Goal: Task Accomplishment & Management: Complete application form

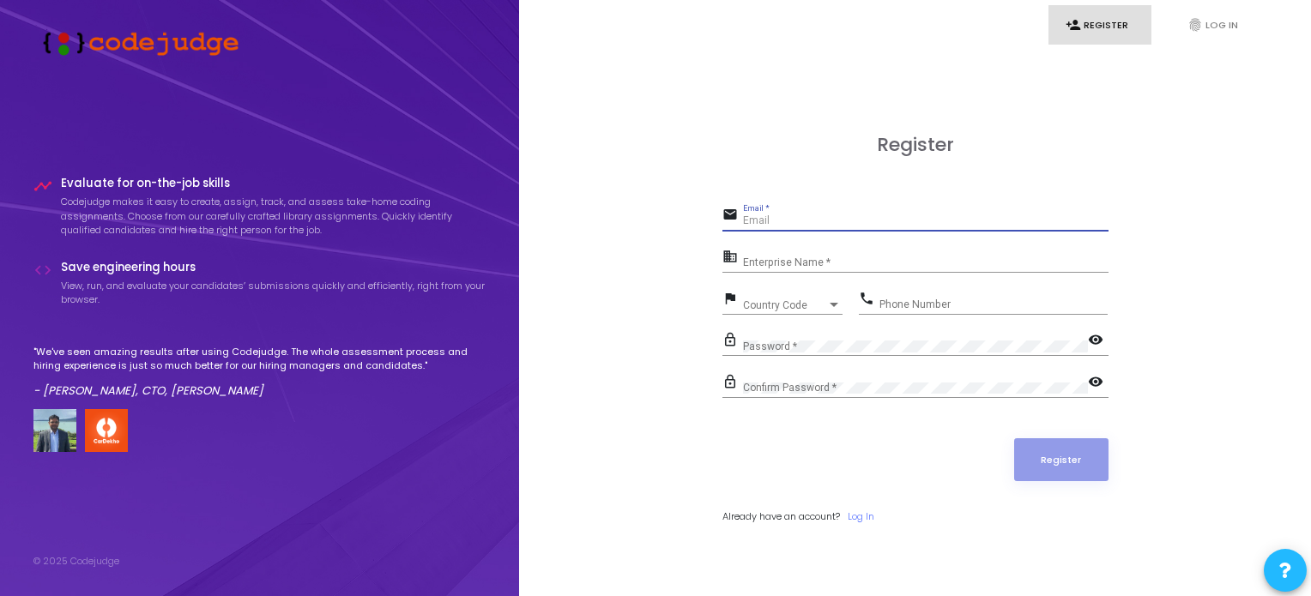
click at [775, 221] on input "Email *" at bounding box center [925, 221] width 365 height 12
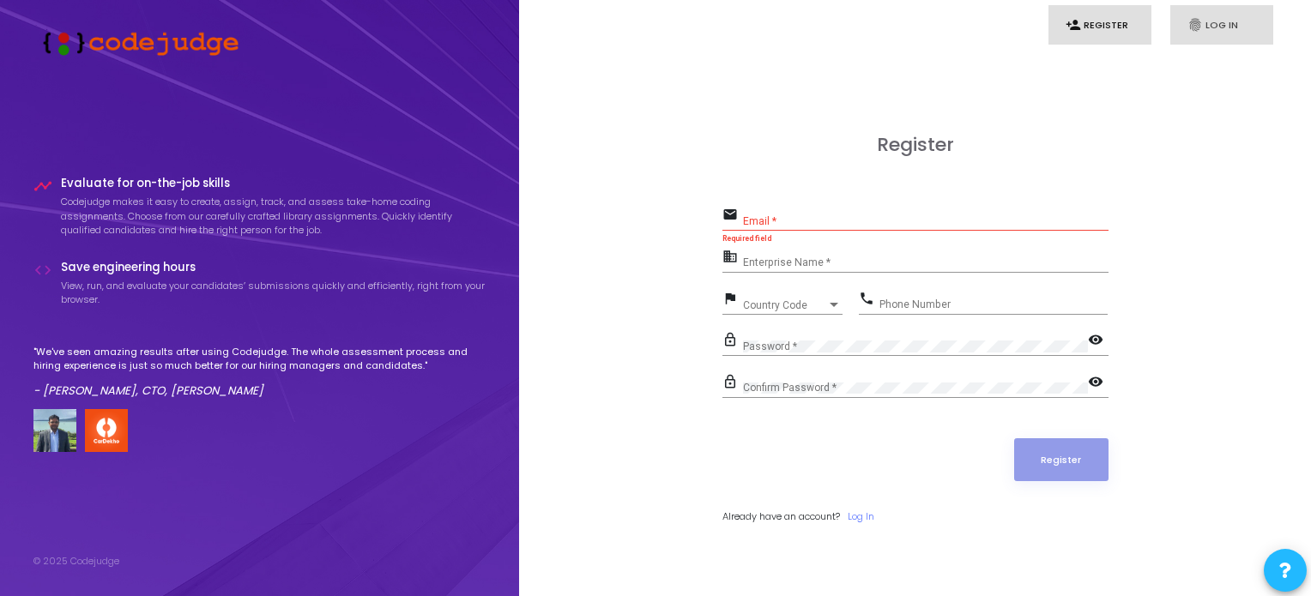
click at [1212, 27] on link "fingerprint Log In" at bounding box center [1221, 25] width 103 height 40
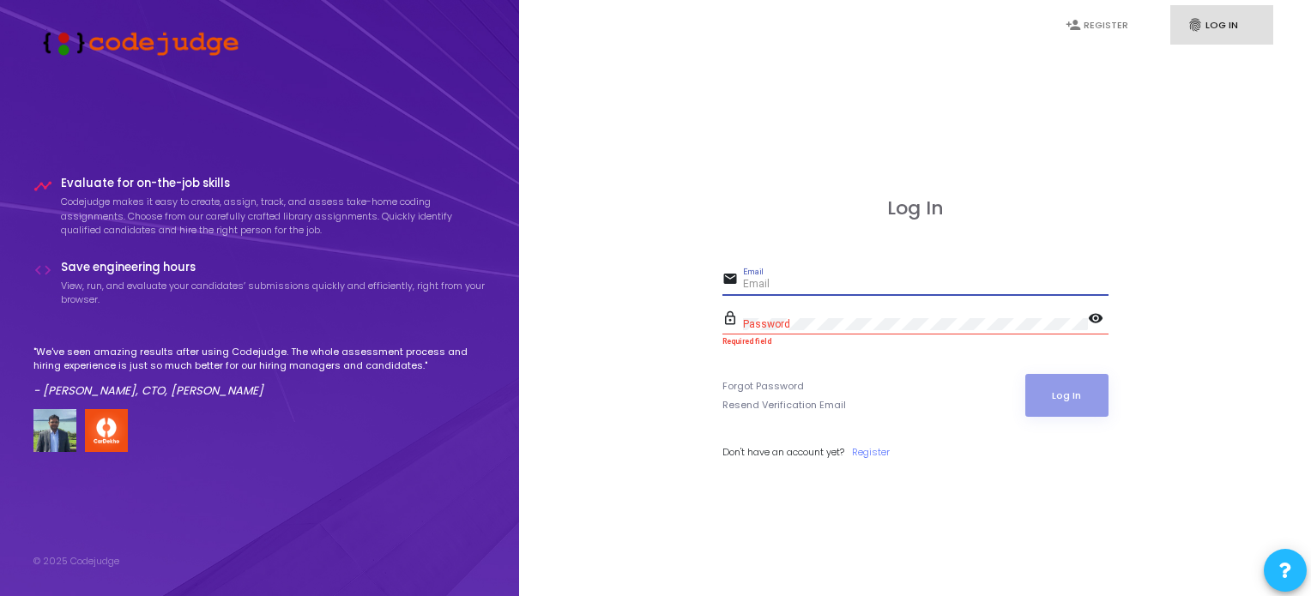
click at [780, 281] on input "Email" at bounding box center [925, 285] width 365 height 12
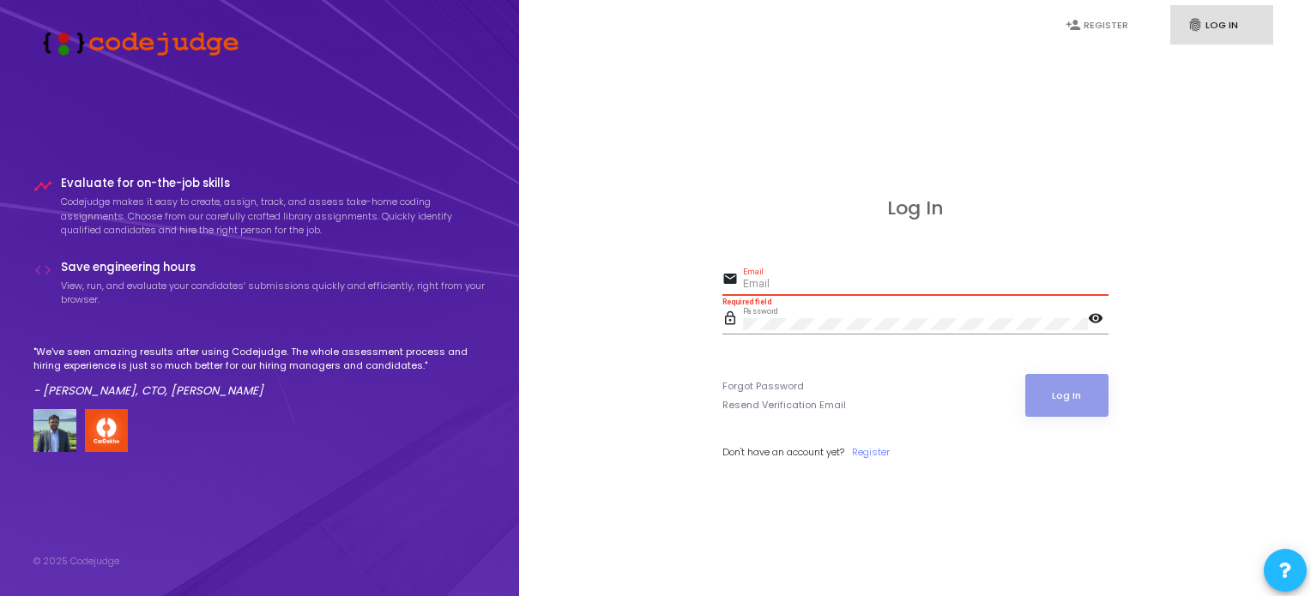
click at [779, 280] on input "Email" at bounding box center [925, 285] width 365 height 12
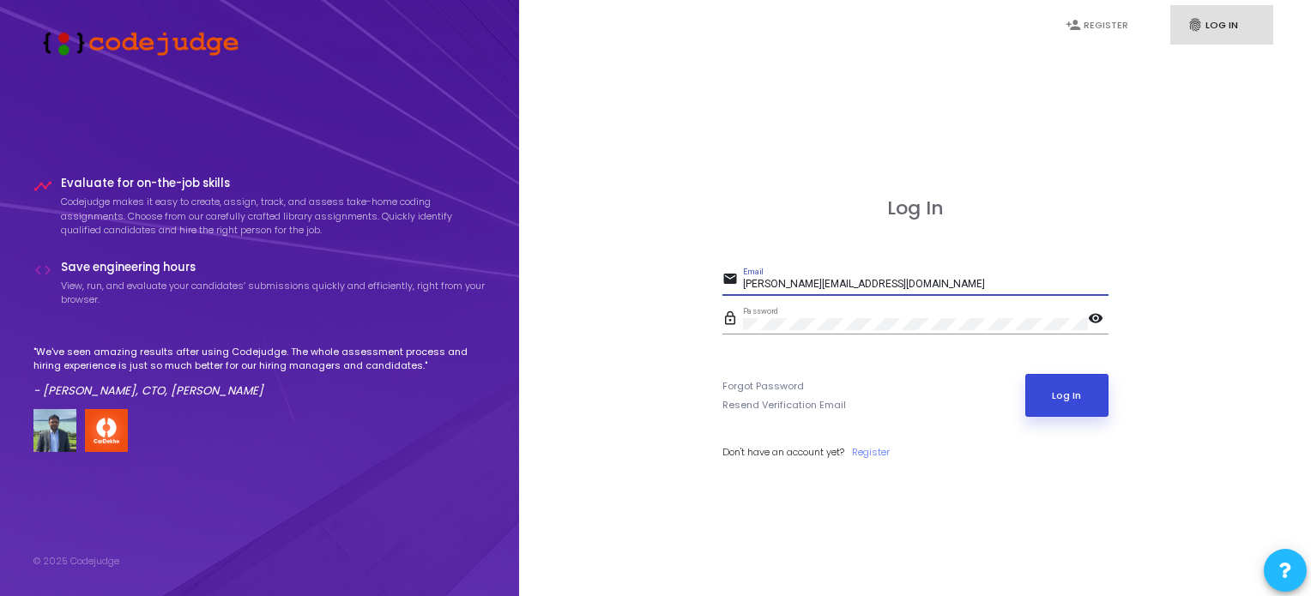
type input "[PERSON_NAME][EMAIL_ADDRESS][DOMAIN_NAME]"
click at [1052, 398] on button "Log In" at bounding box center [1066, 395] width 83 height 43
click at [1067, 392] on button "Log In" at bounding box center [1066, 395] width 83 height 43
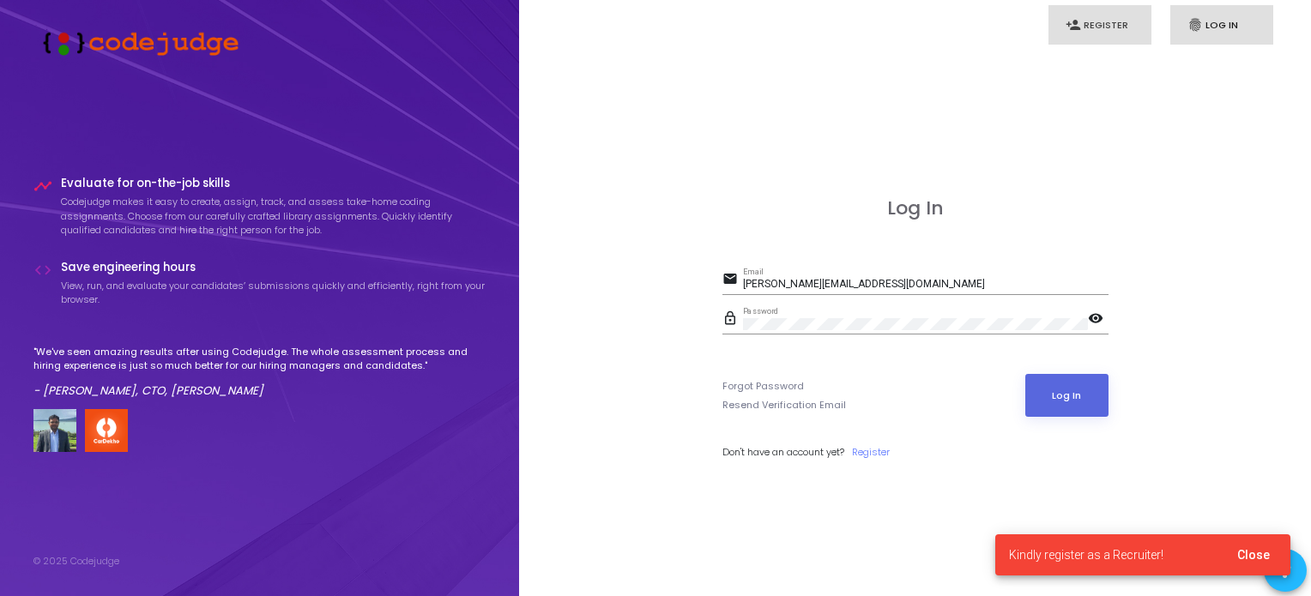
click at [1093, 12] on link "person_add Register" at bounding box center [1099, 25] width 103 height 40
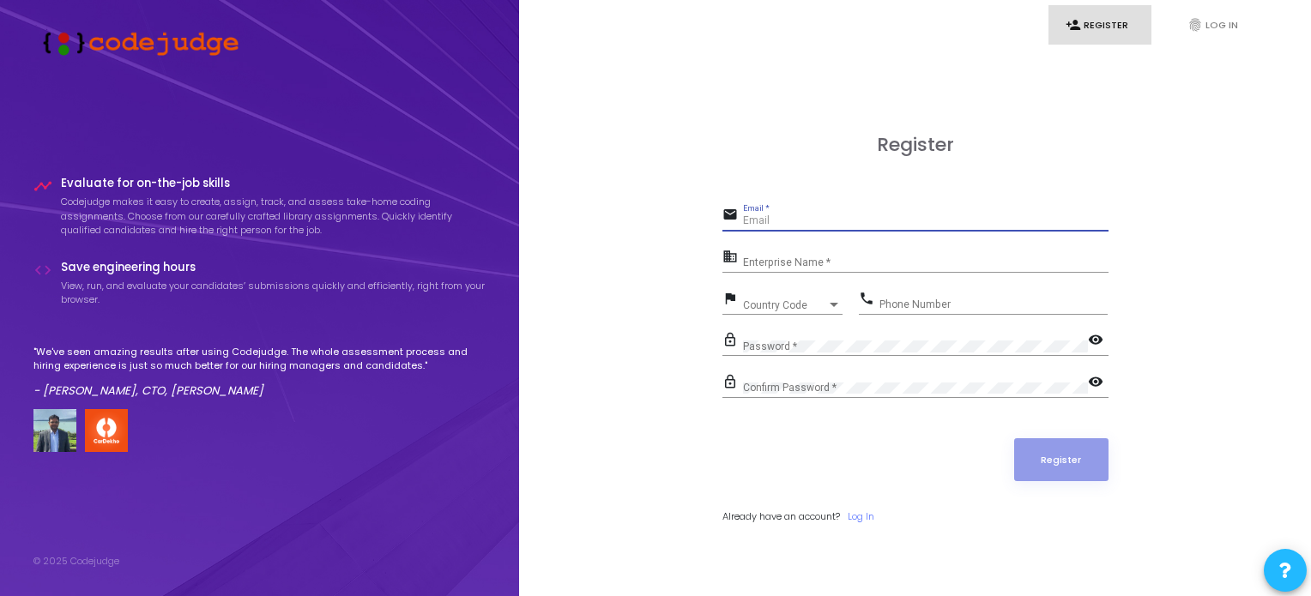
click at [846, 220] on input "Email *" at bounding box center [925, 221] width 365 height 12
type input "[PERSON_NAME][EMAIL_ADDRESS][DOMAIN_NAME]"
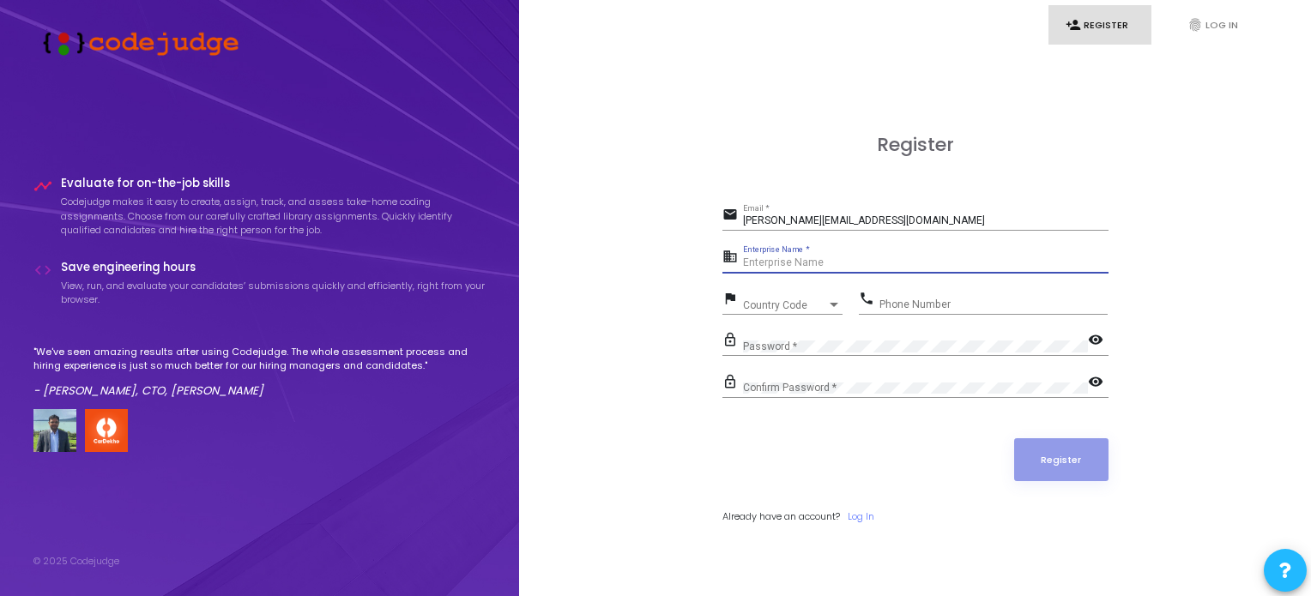
click at [885, 266] on input "Enterprise Name *" at bounding box center [925, 263] width 365 height 12
type input "[PERSON_NAME]"
click at [839, 310] on div at bounding box center [833, 305] width 15 height 14
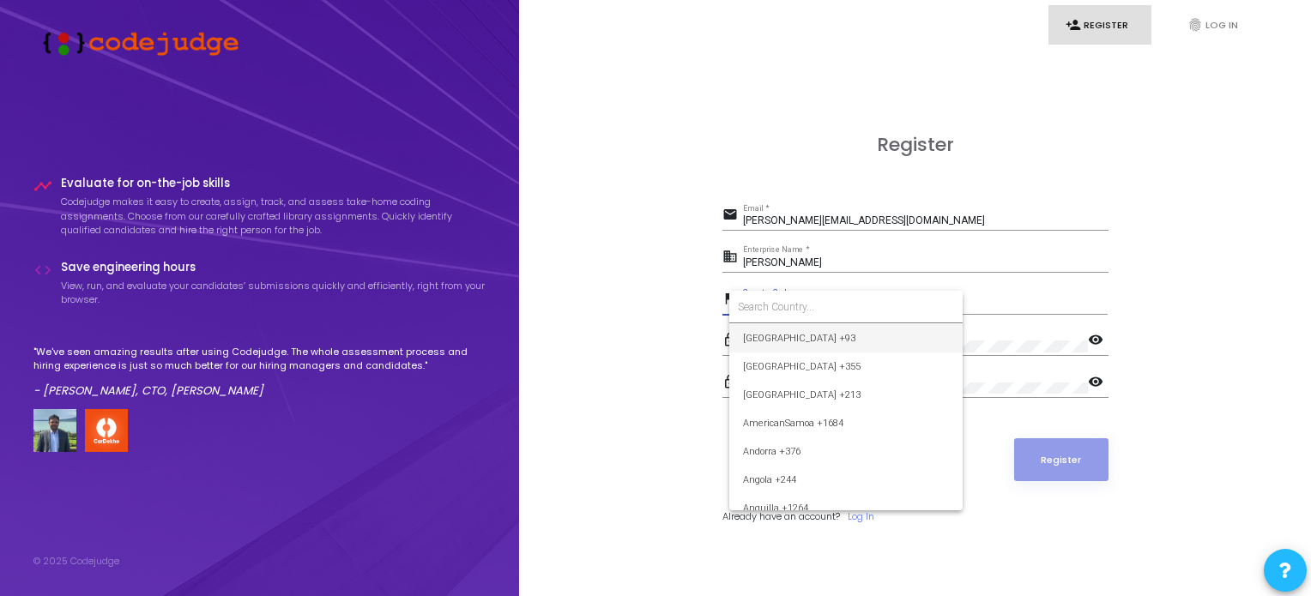
click at [798, 295] on form at bounding box center [845, 307] width 233 height 33
click at [799, 311] on input at bounding box center [846, 306] width 216 height 15
type input "ind"
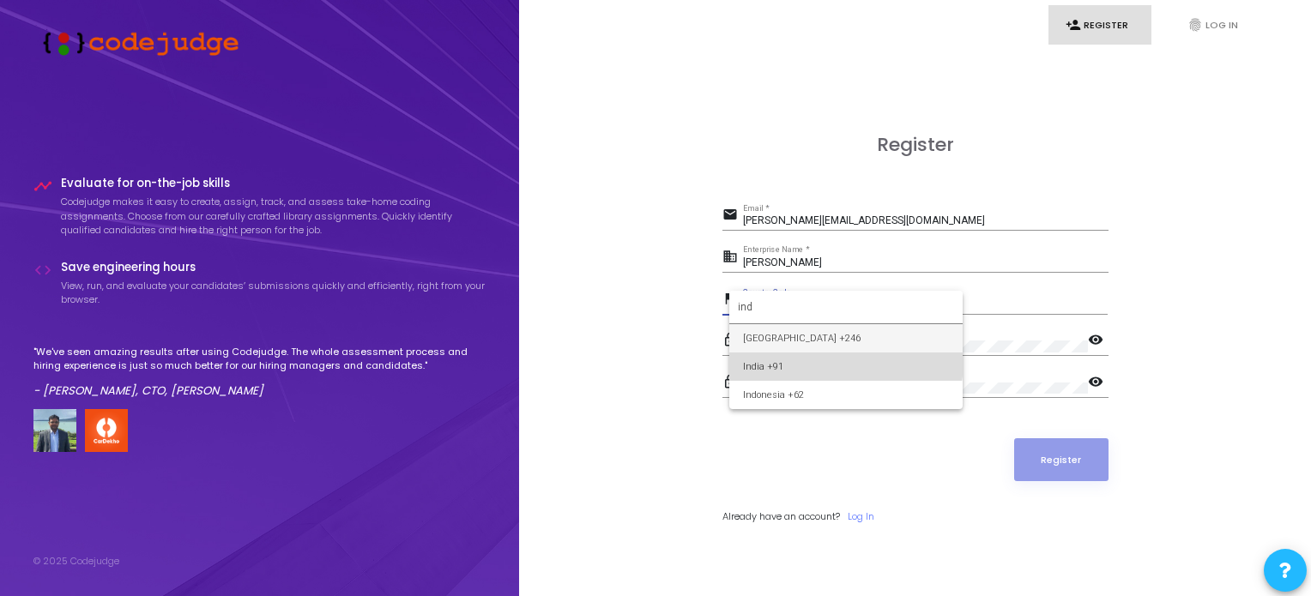
click at [811, 360] on span "India +91" at bounding box center [846, 367] width 206 height 28
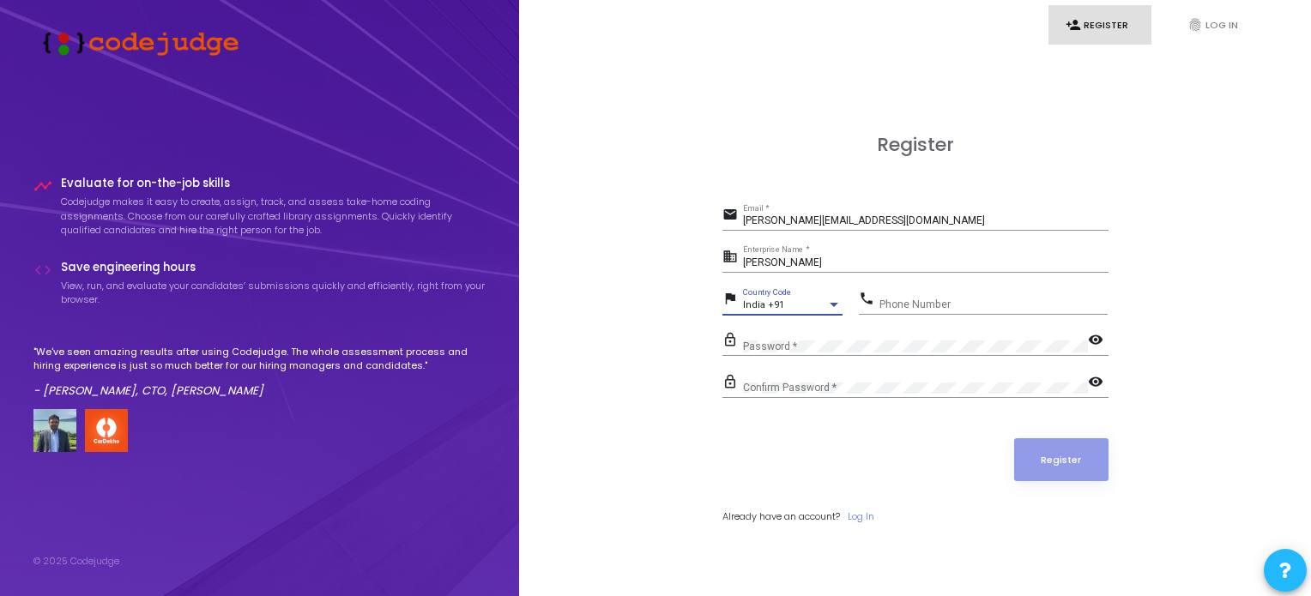
click at [960, 306] on input "Phone Number" at bounding box center [993, 304] width 228 height 12
type input "9542924510"
click at [862, 334] on div "Password *" at bounding box center [915, 342] width 345 height 27
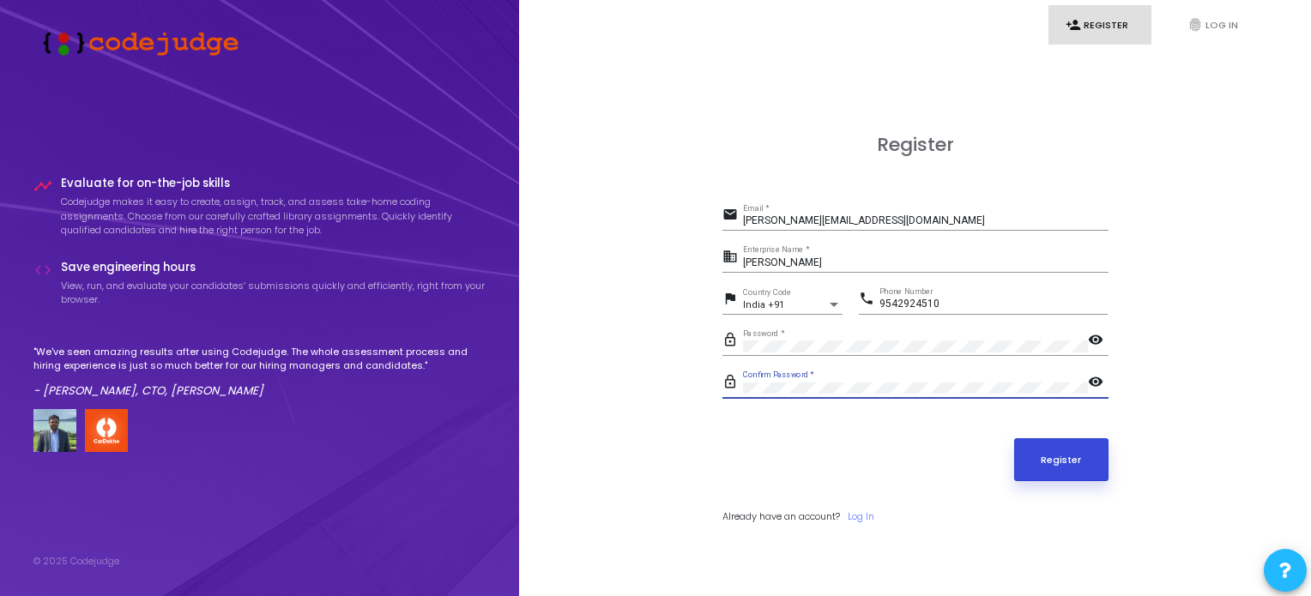
click at [1064, 454] on button "Register" at bounding box center [1061, 459] width 94 height 43
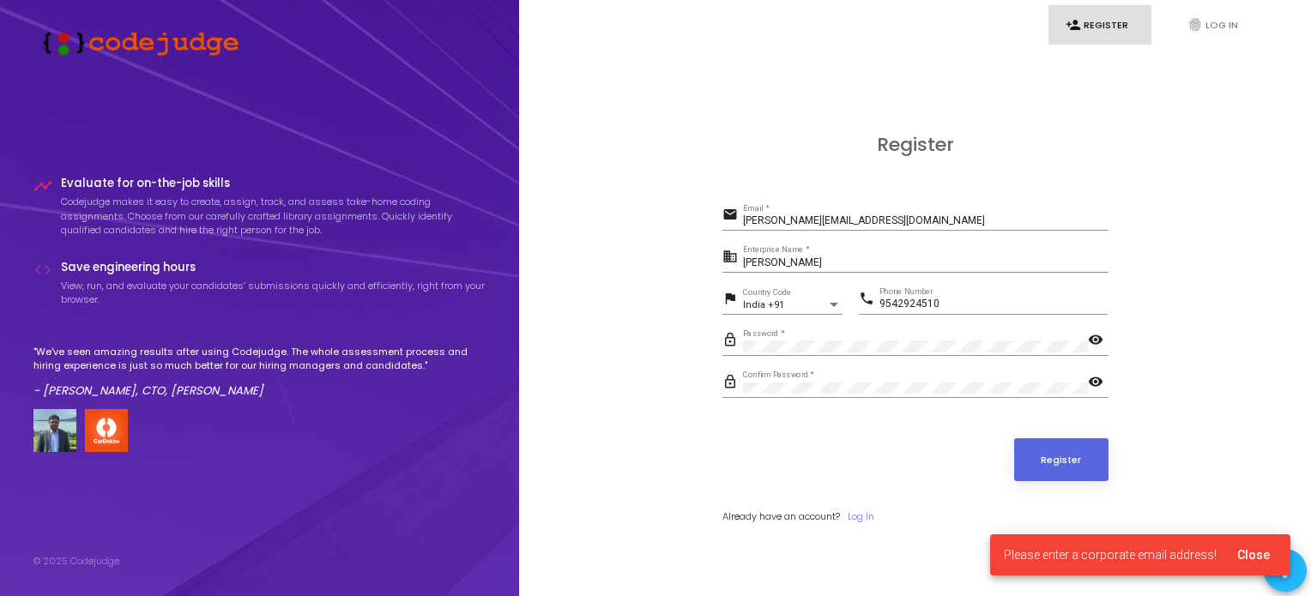
click at [965, 203] on div "Register email [PERSON_NAME][EMAIL_ADDRESS][DOMAIN_NAME] Email * business [PERS…" at bounding box center [915, 348] width 386 height 428
